Goal: Navigation & Orientation: Find specific page/section

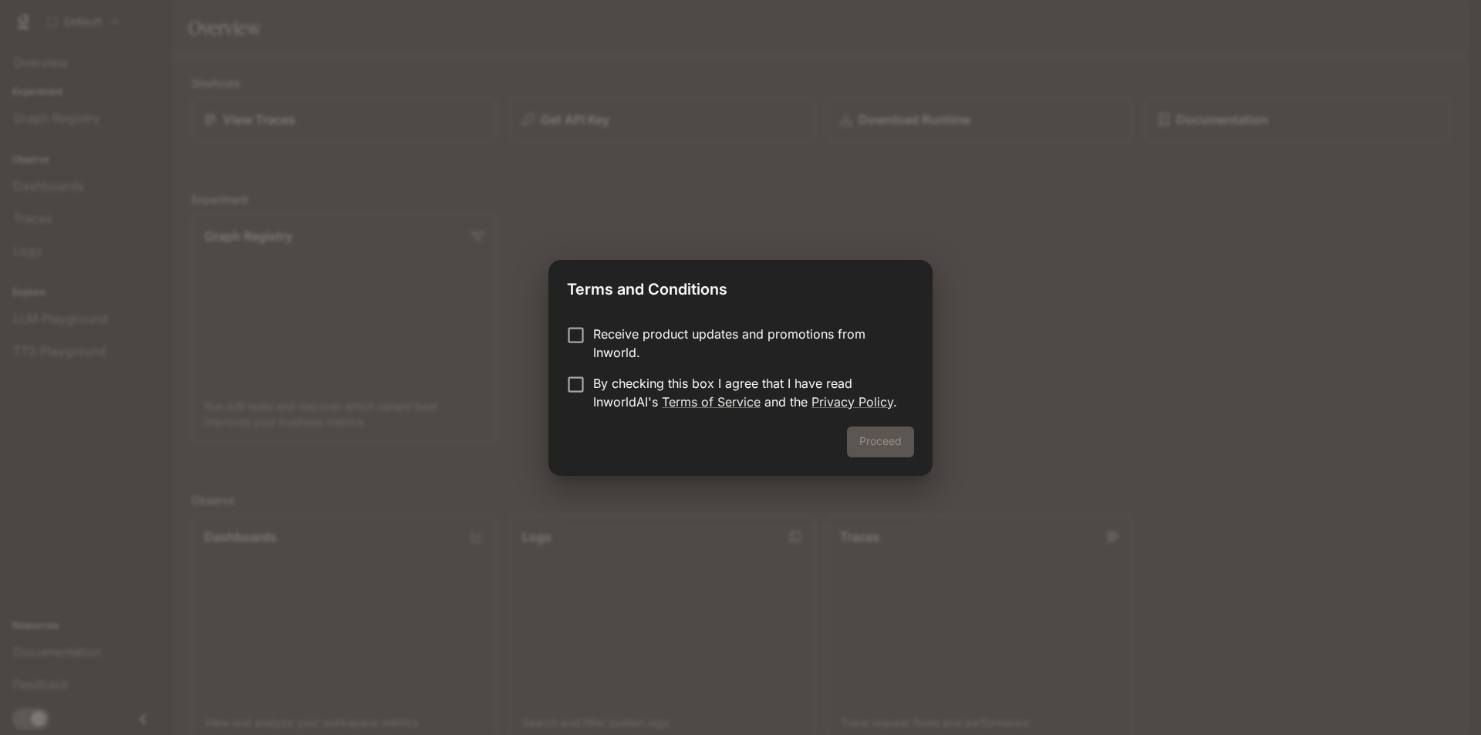
click at [885, 460] on div "Proceed" at bounding box center [741, 451] width 384 height 49
drag, startPoint x: 885, startPoint y: 441, endPoint x: 652, endPoint y: 370, distance: 243.6
click at [884, 441] on div "Proceed" at bounding box center [741, 451] width 384 height 49
click at [567, 373] on form "Receive product updates and promotions from Inworld. By checking this box I agr…" at bounding box center [740, 368] width 347 height 86
click at [870, 437] on button "Proceed" at bounding box center [880, 442] width 67 height 31
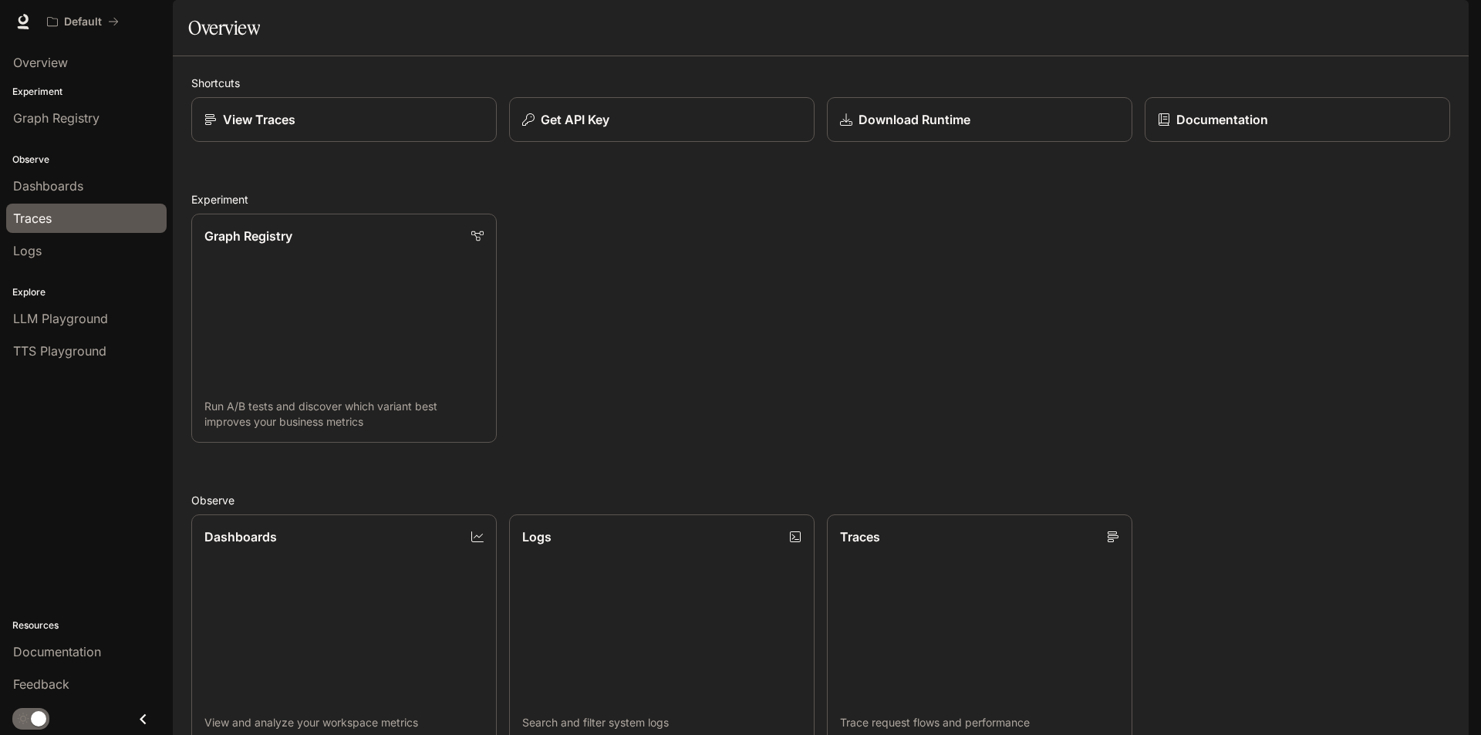
click at [47, 220] on span "Traces" at bounding box center [32, 218] width 39 height 19
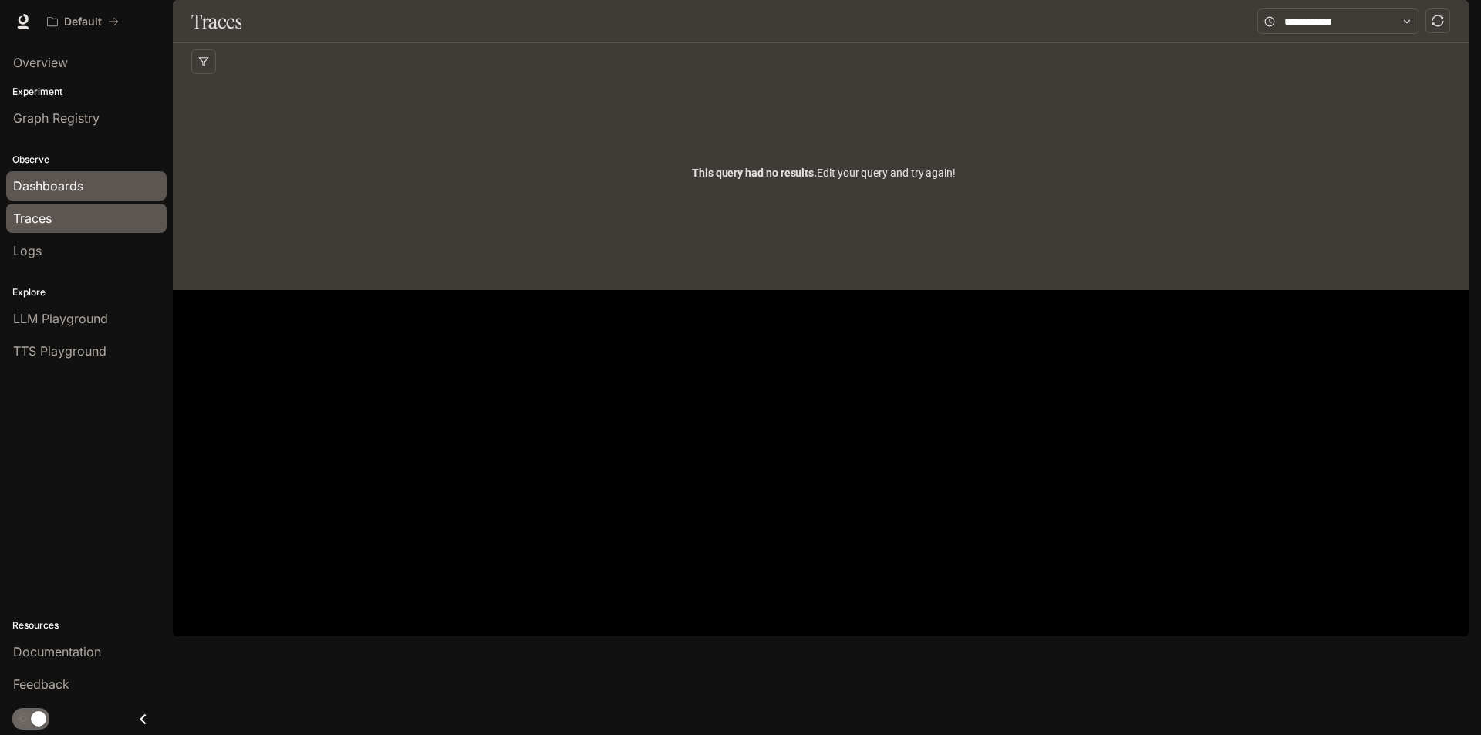
click at [110, 174] on link "Dashboards" at bounding box center [86, 185] width 160 height 29
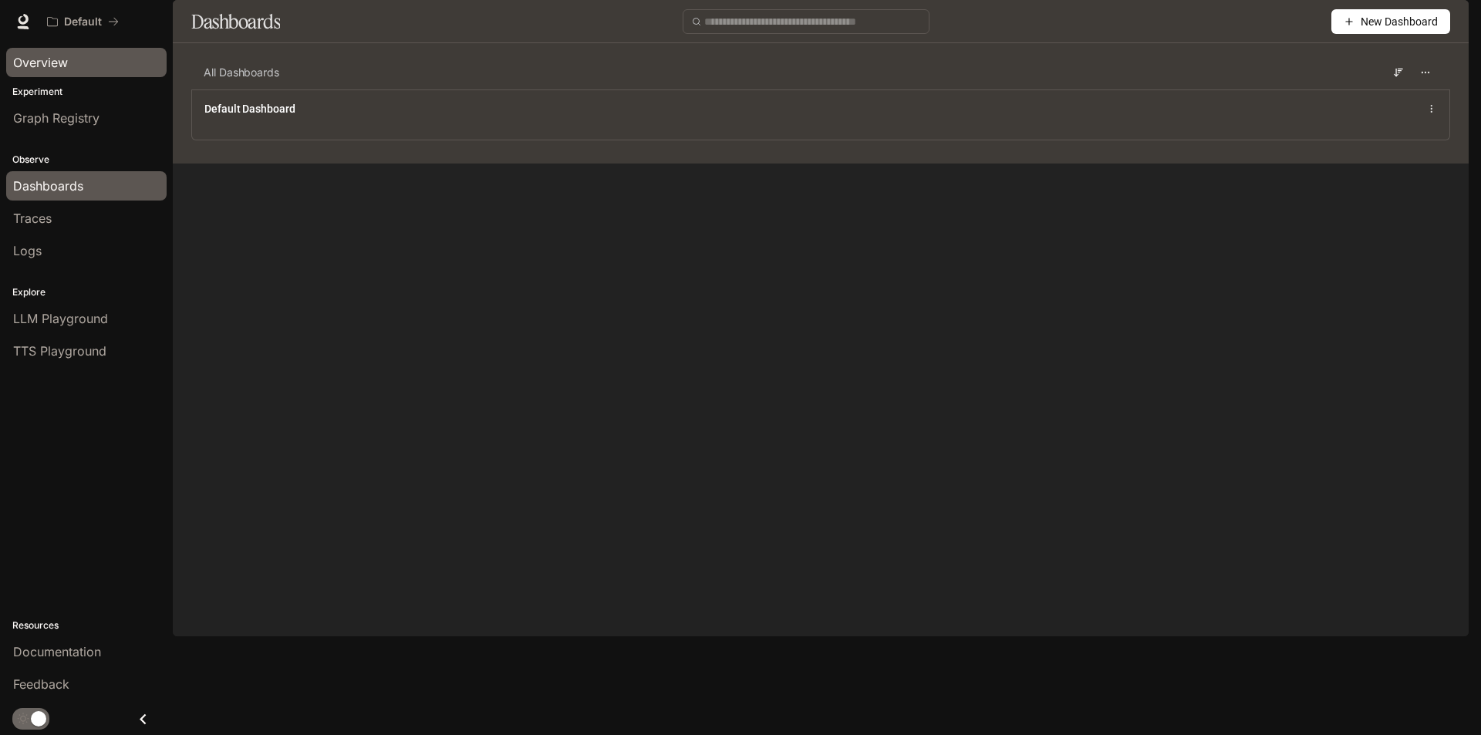
click at [62, 62] on span "Overview" at bounding box center [40, 62] width 55 height 19
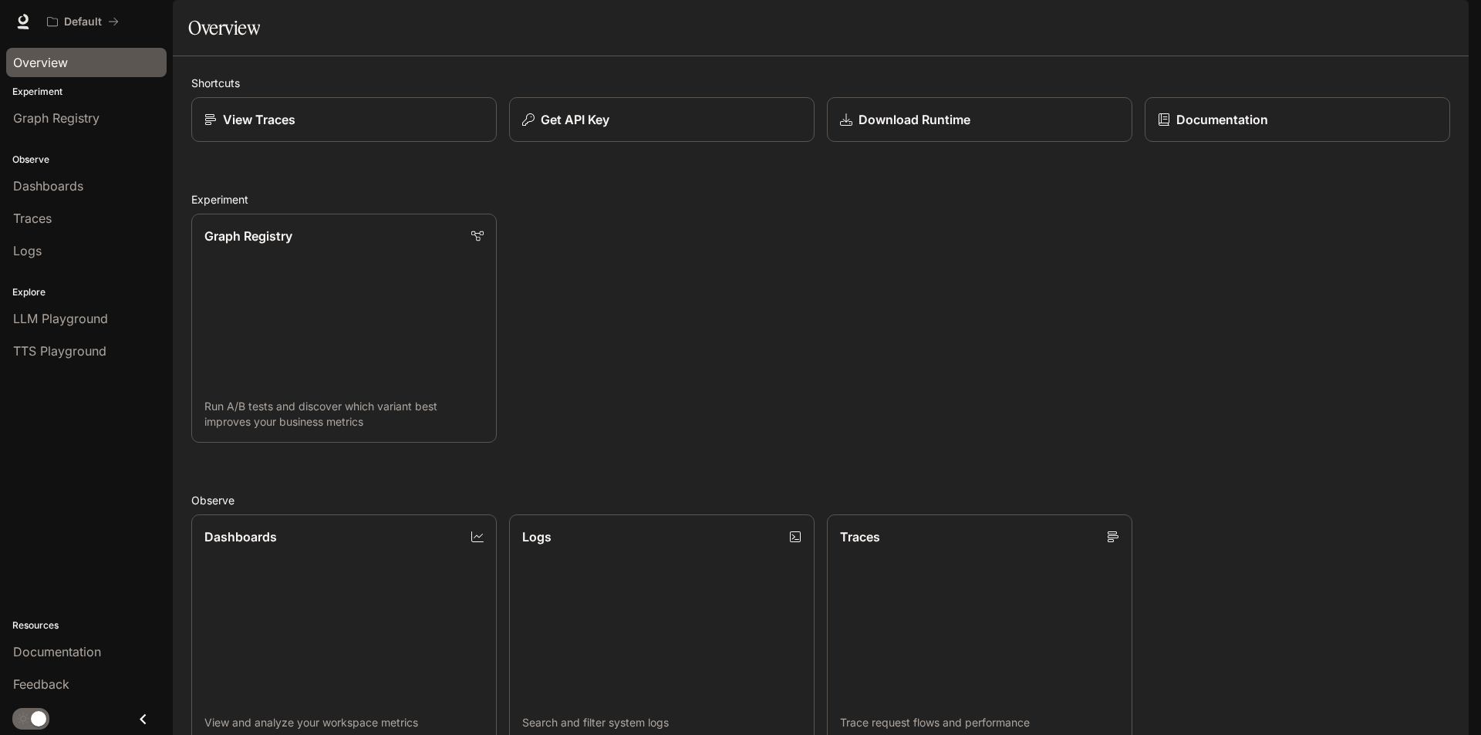
scroll to position [231, 0]
